Goal: Task Accomplishment & Management: Complete application form

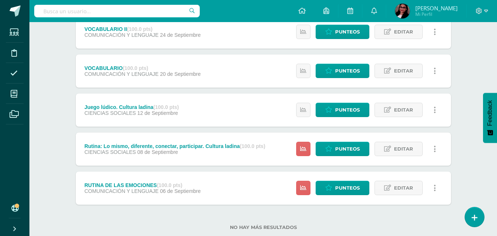
scroll to position [147, 0]
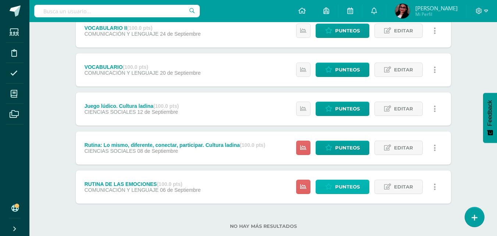
click at [353, 188] on span "Punteos" at bounding box center [347, 187] width 25 height 14
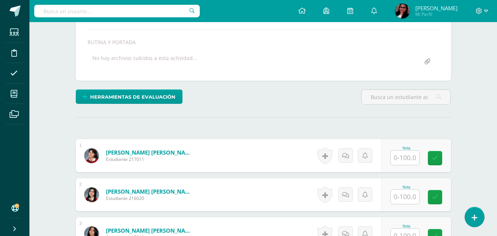
scroll to position [130, 0]
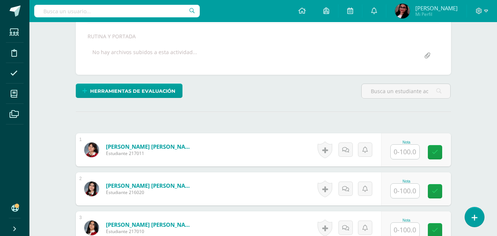
click at [410, 148] on input "text" at bounding box center [405, 152] width 29 height 14
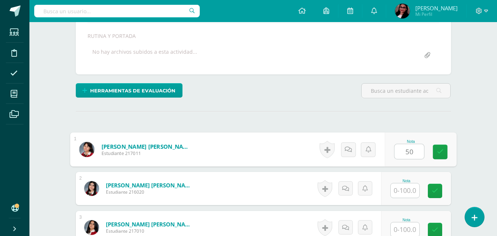
type input "50"
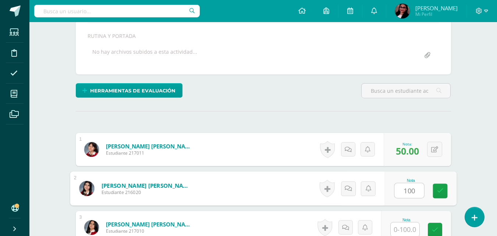
type input "100"
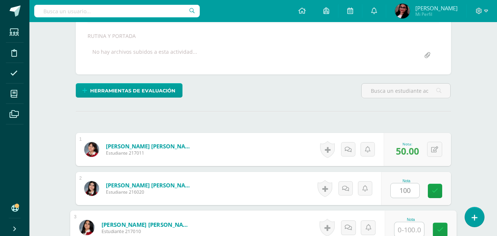
scroll to position [131, 0]
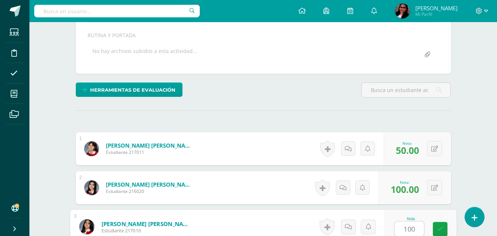
type input "100"
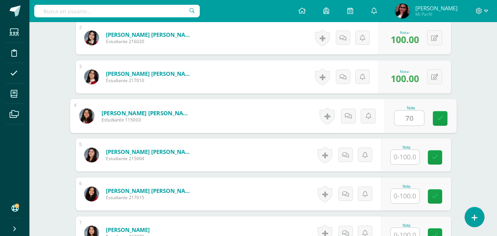
type input "70"
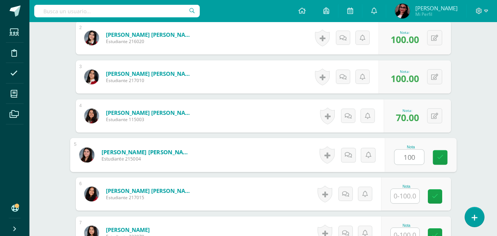
type input "100"
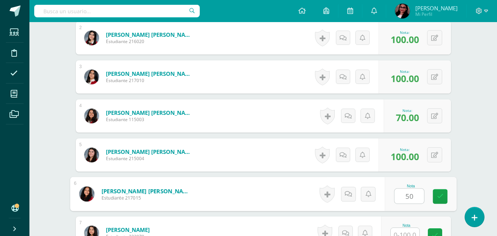
type input "50"
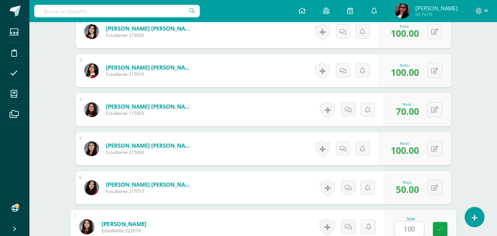
type input "100"
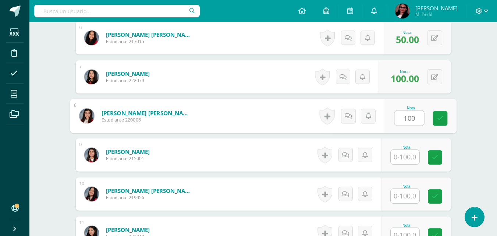
type input "100"
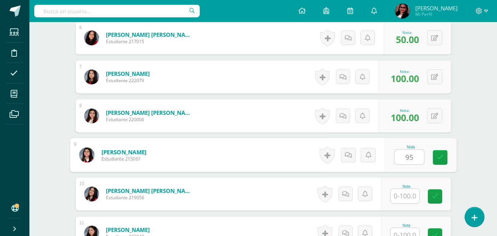
type input "95"
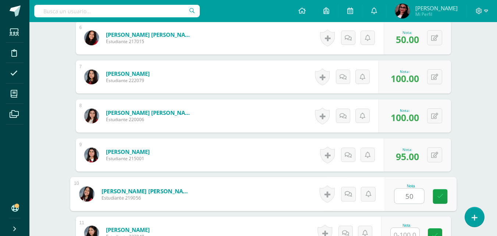
type input "50"
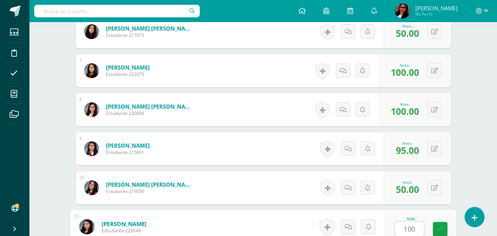
type input "100"
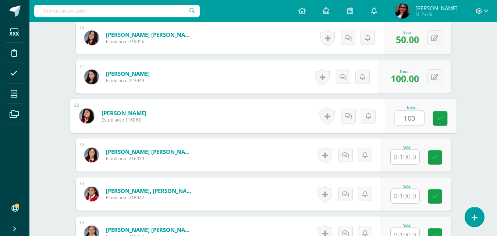
type input "100"
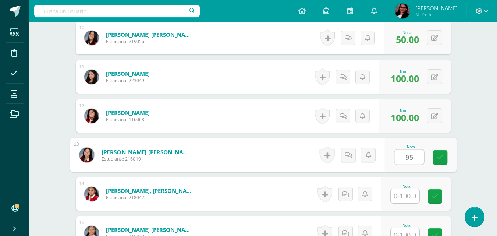
type input "95"
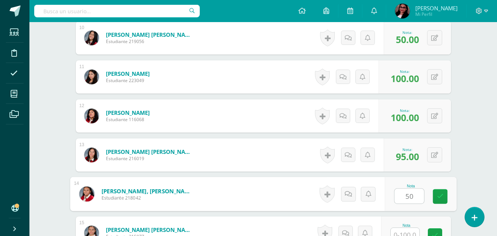
type input "50"
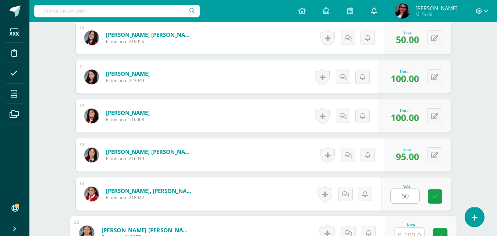
scroll to position [599, 0]
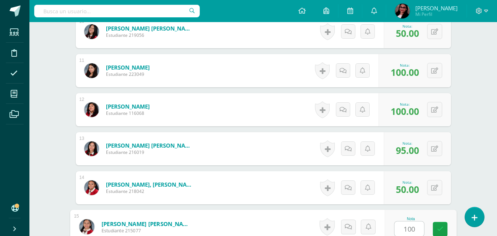
type input "100"
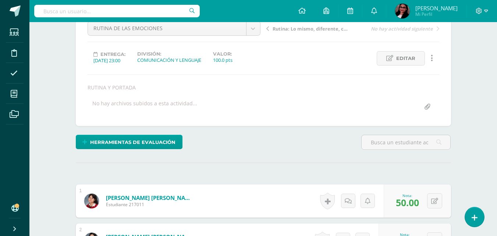
scroll to position [71, 0]
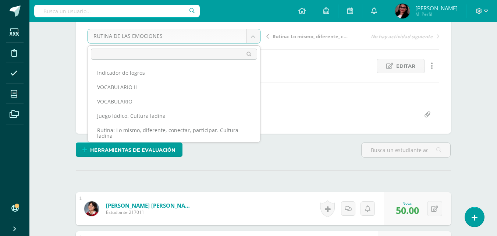
scroll to position [15, 0]
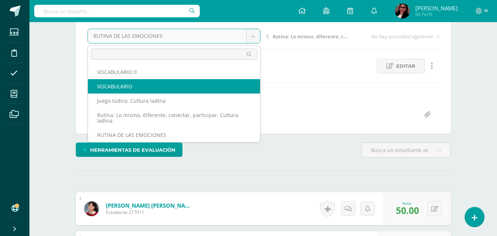
select select "/dashboard/teacher/grade-activity/206676/"
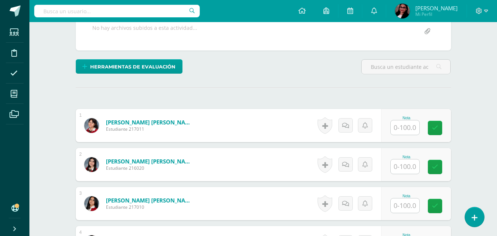
scroll to position [167, 0]
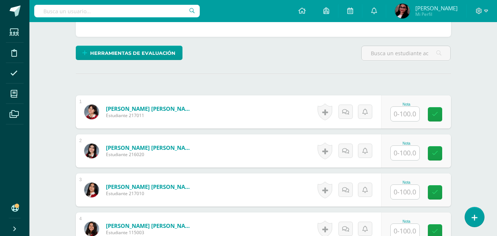
click at [412, 116] on input "text" at bounding box center [405, 114] width 29 height 14
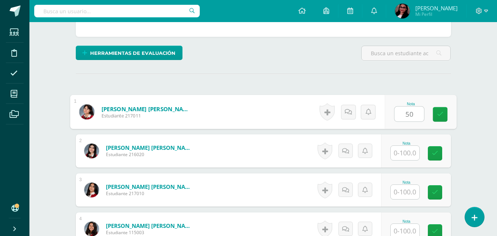
type input "50"
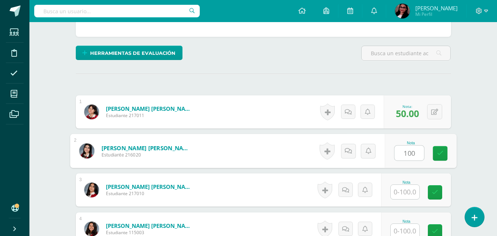
type input "100"
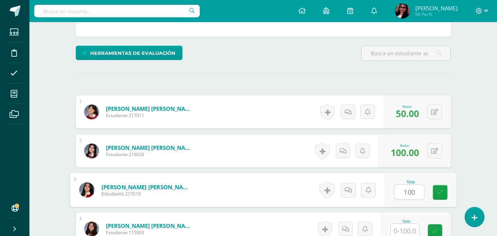
type input "100"
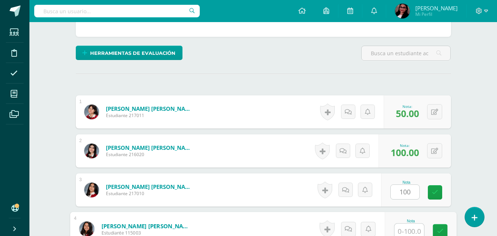
scroll to position [170, 0]
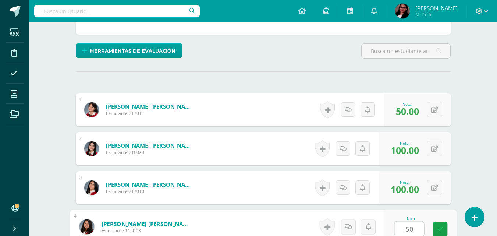
type input "50"
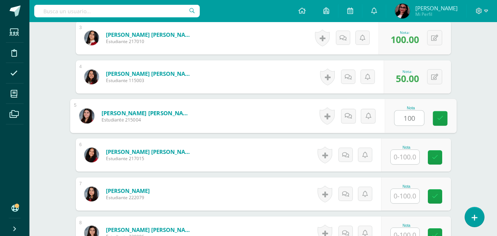
type input "100"
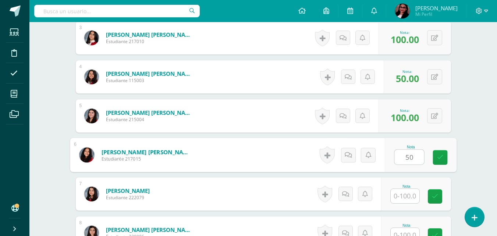
type input "50"
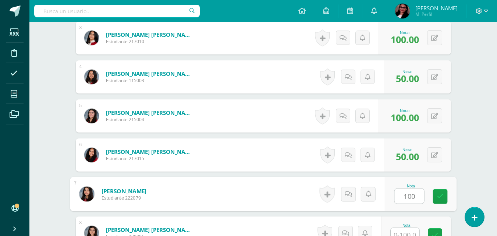
type input "100"
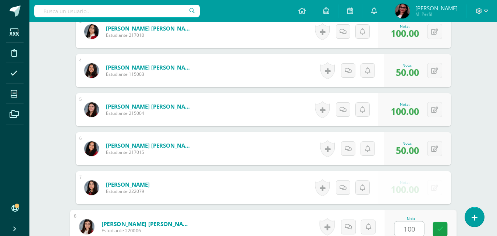
type input "100"
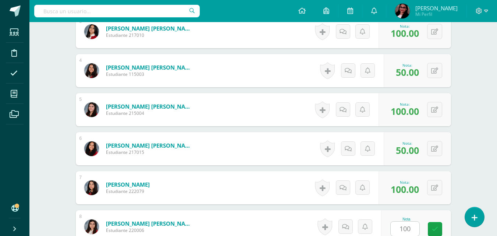
scroll to position [476, 0]
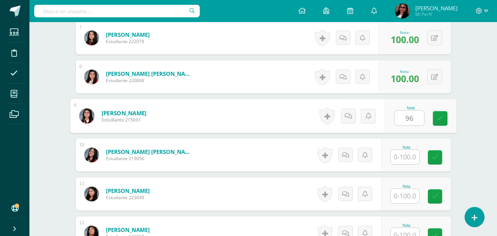
type input "96"
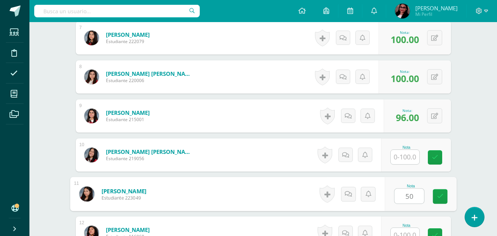
type input "50"
click at [409, 154] on input "text" at bounding box center [405, 157] width 29 height 14
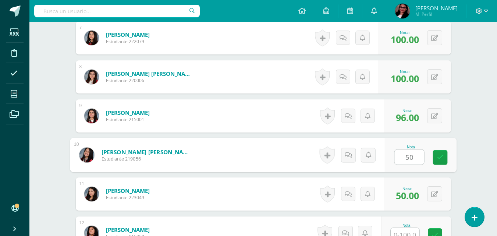
type input "50"
click at [406, 195] on span "50.00" at bounding box center [407, 195] width 23 height 13
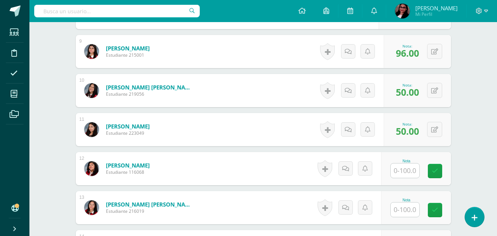
scroll to position [551, 0]
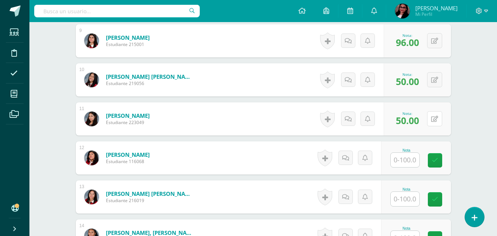
click at [440, 122] on button at bounding box center [434, 118] width 15 height 15
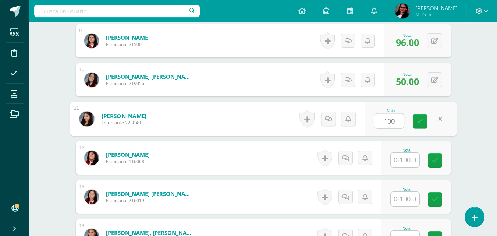
type input "100"
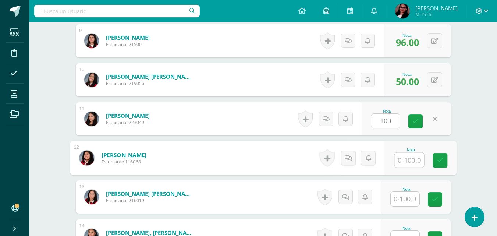
click at [398, 163] on input "text" at bounding box center [409, 160] width 29 height 15
type input "100"
click at [402, 192] on input "text" at bounding box center [405, 199] width 29 height 14
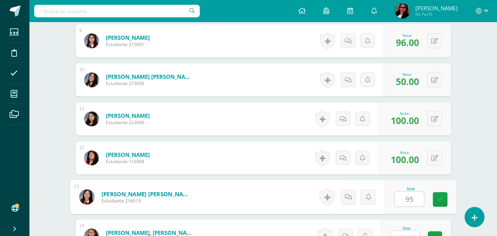
type input "95"
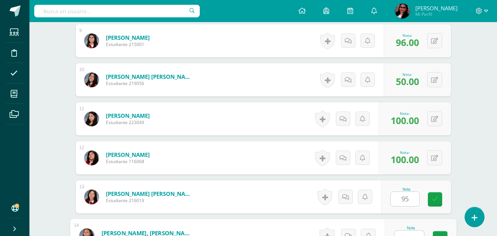
scroll to position [560, 0]
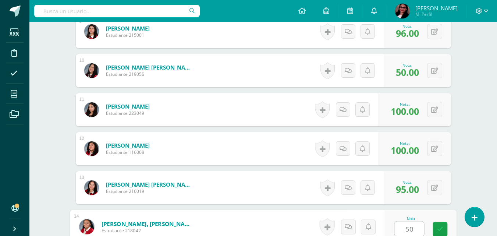
type input "50"
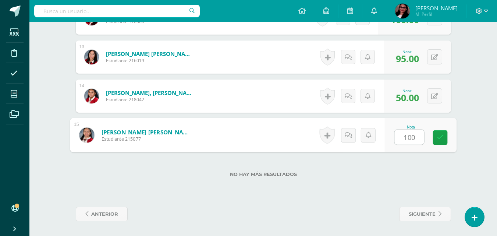
type input "100"
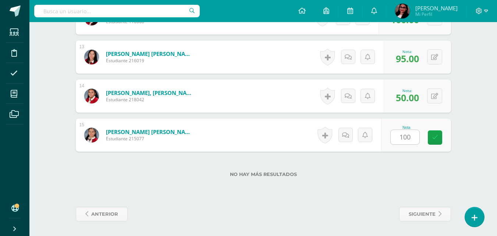
drag, startPoint x: 494, startPoint y: 187, endPoint x: 502, endPoint y: 121, distance: 66.8
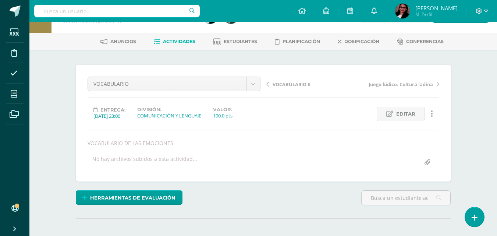
scroll to position [0, 0]
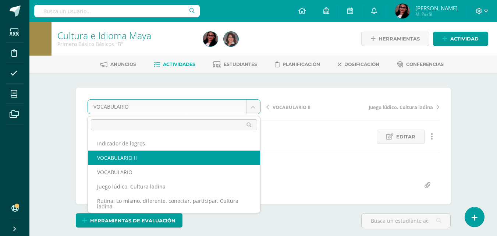
select select "/dashboard/teacher/grade-activity/206675/"
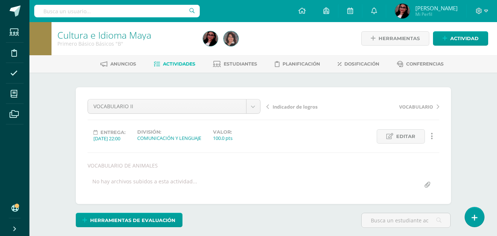
scroll to position [1, 0]
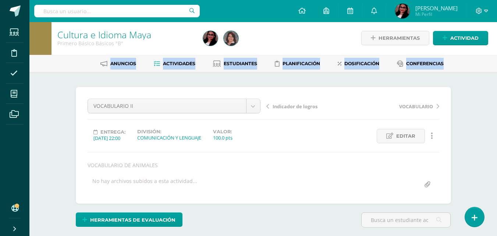
drag, startPoint x: 497, startPoint y: 53, endPoint x: 495, endPoint y: 63, distance: 10.5
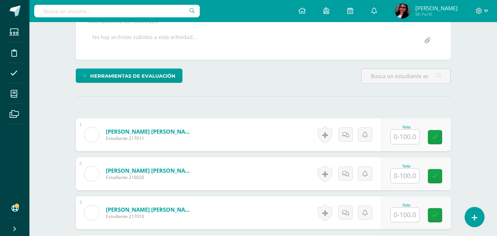
scroll to position [149, 0]
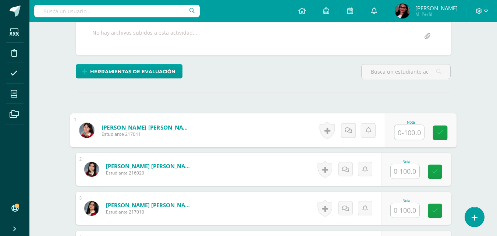
click at [409, 134] on input "text" at bounding box center [409, 132] width 29 height 15
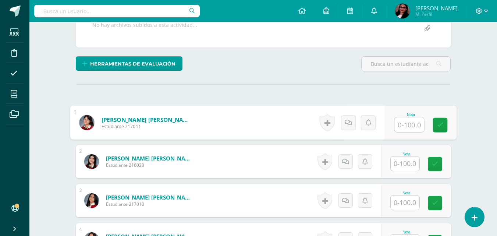
scroll to position [169, 0]
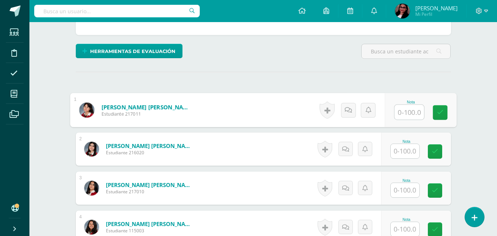
click at [417, 107] on input "text" at bounding box center [409, 112] width 29 height 15
type input "50"
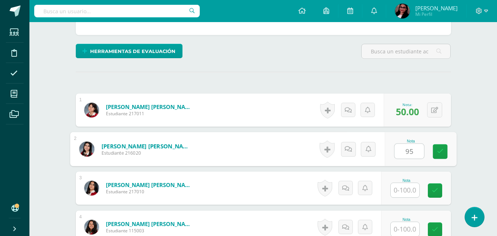
type input "95"
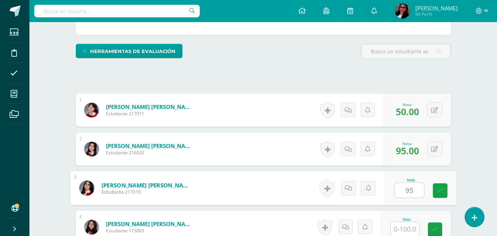
type input "95"
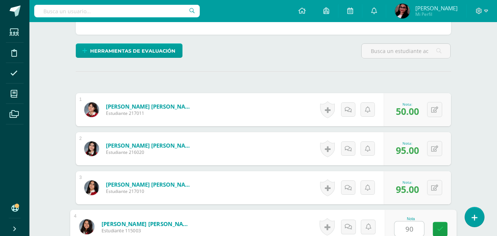
type input "90"
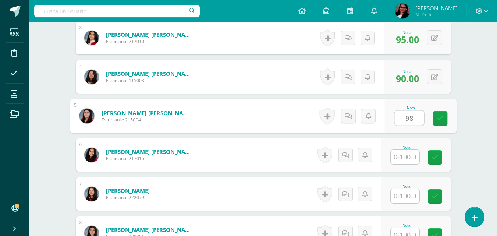
type input "98"
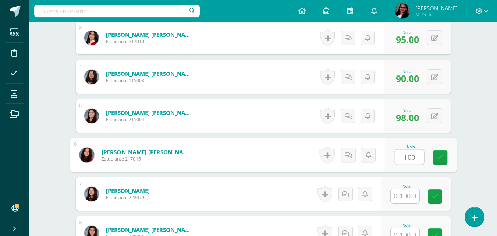
type input "100"
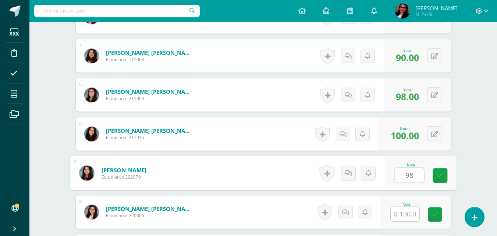
scroll to position [356, 0]
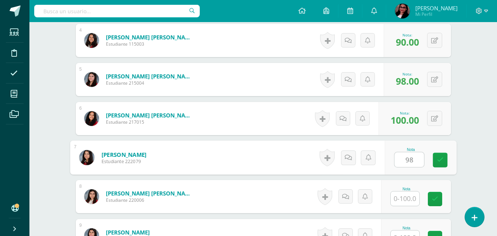
type input "98"
click at [408, 196] on input "text" at bounding box center [405, 198] width 29 height 14
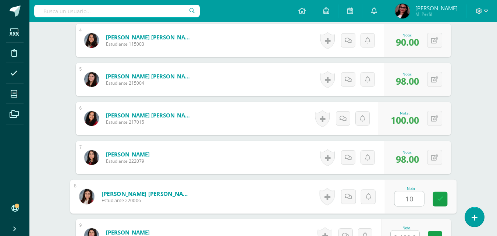
type input "1"
type input "0"
type input "70"
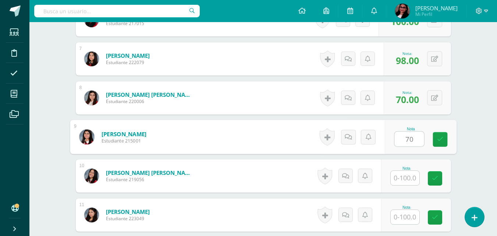
scroll to position [455, 0]
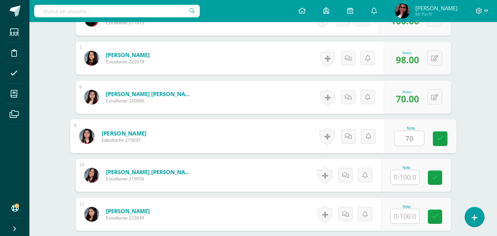
type input "70"
click at [408, 179] on input "text" at bounding box center [405, 177] width 29 height 14
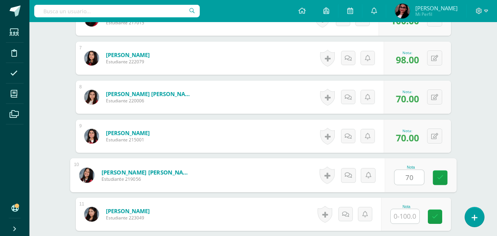
type input "70"
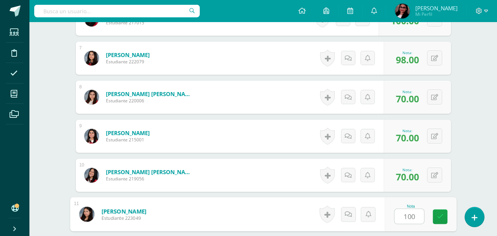
type input "100"
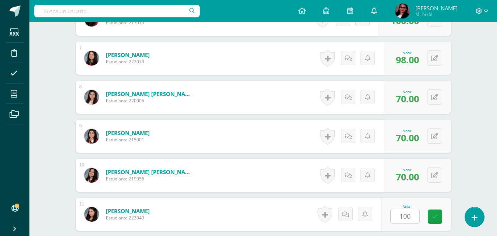
scroll to position [593, 0]
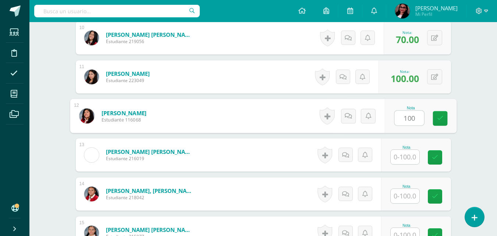
type input "100"
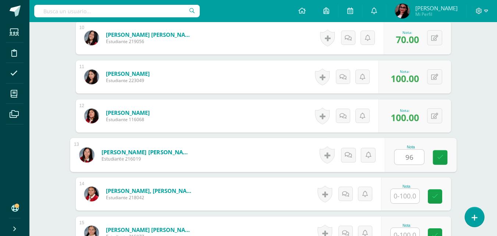
type input "96"
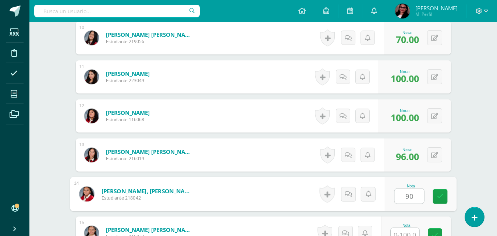
type input "90"
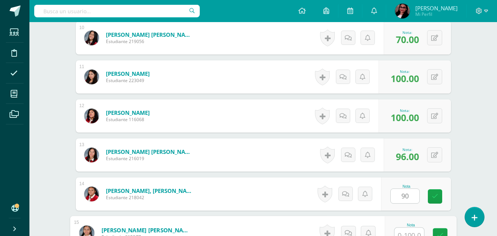
scroll to position [599, 0]
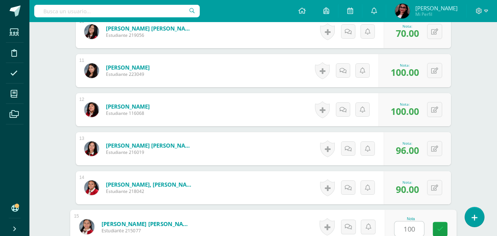
type input "100"
click at [449, 162] on div "0 Logros Logros obtenidos Aún no hay logros agregados Nota: 96.00" at bounding box center [417, 148] width 67 height 33
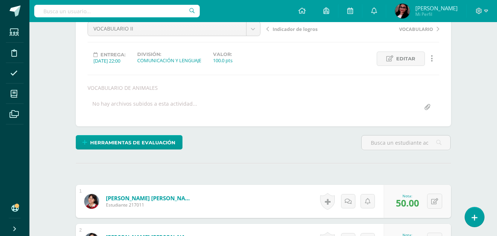
scroll to position [0, 0]
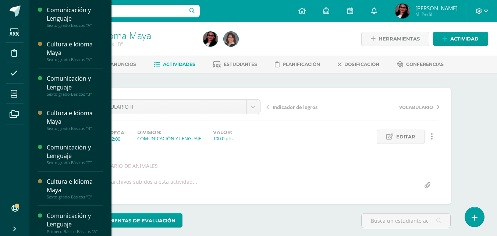
click at [81, 151] on div "Comunicación y Lenguaje" at bounding box center [75, 151] width 56 height 17
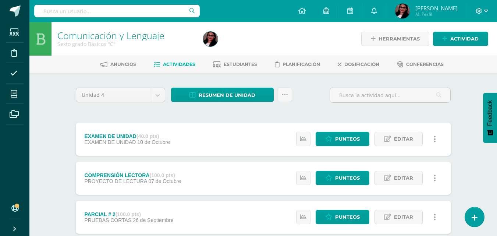
click at [248, 64] on span "Estudiantes" at bounding box center [240, 64] width 33 height 6
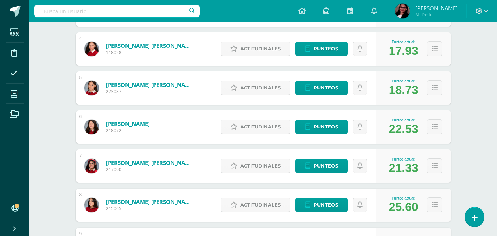
scroll to position [221, 0]
